Goal: Information Seeking & Learning: Learn about a topic

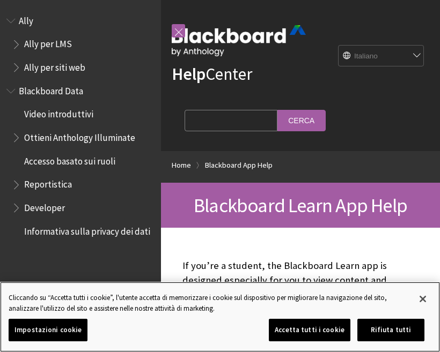
click at [421, 294] on button "Chiudi" at bounding box center [423, 299] width 24 height 24
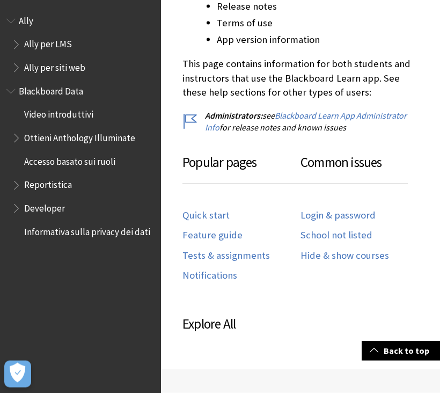
scroll to position [513, 0]
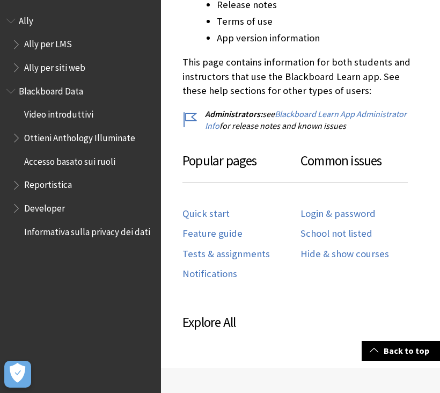
click at [359, 212] on link "Login & password" at bounding box center [337, 214] width 75 height 12
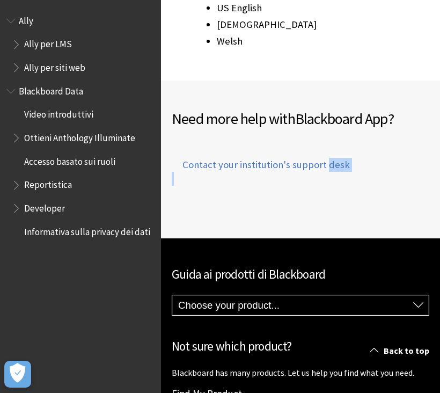
scroll to position [1988, 0]
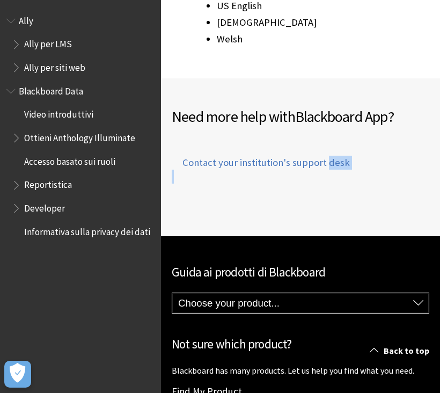
click at [327, 293] on select "Choose your product... Ally Blackboard App Blackboard Data Collaborate Communit…" at bounding box center [300, 303] width 256 height 20
select select "/it/Learn"
click at [348, 293] on select "Choose your product... Ally Blackboard App Blackboard Data Collaborate Communit…" at bounding box center [300, 303] width 256 height 20
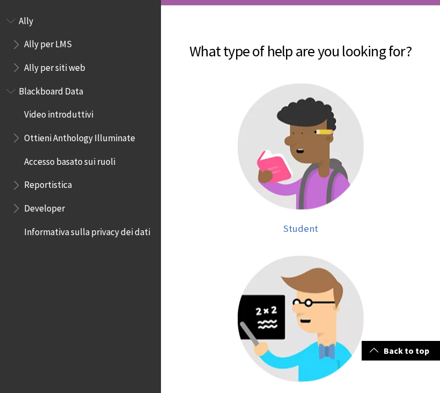
scroll to position [227, 0]
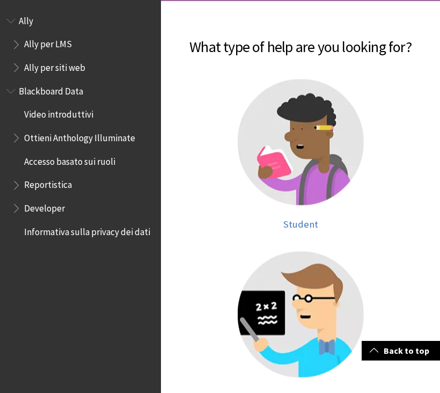
click at [313, 178] on img at bounding box center [301, 142] width 126 height 126
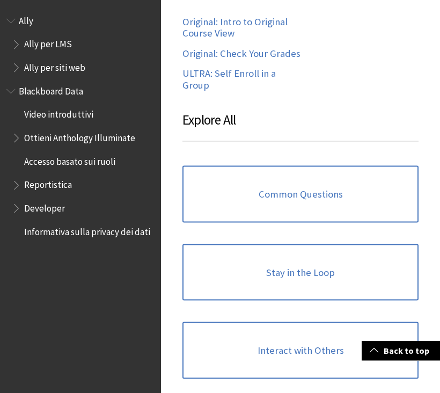
scroll to position [927, 0]
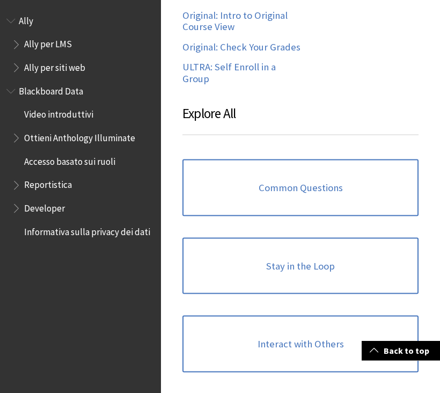
click at [431, 275] on main ", navigate to" at bounding box center [300, 142] width 279 height 1636
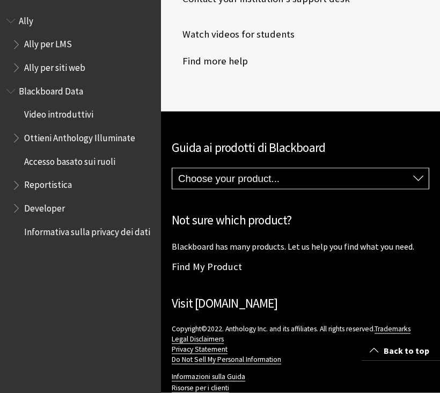
scroll to position [1973, 0]
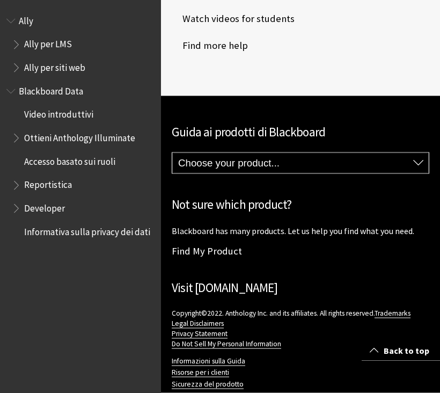
scroll to position [1989, 0]
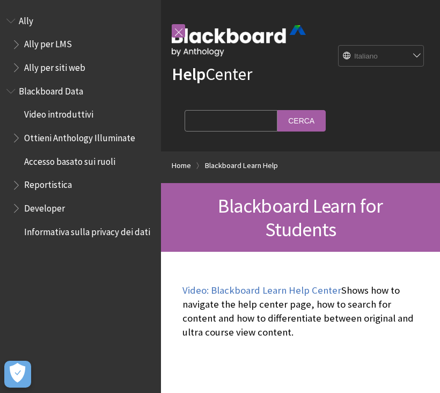
scroll to position [1952, 0]
